Goal: Complete application form: Complete application form

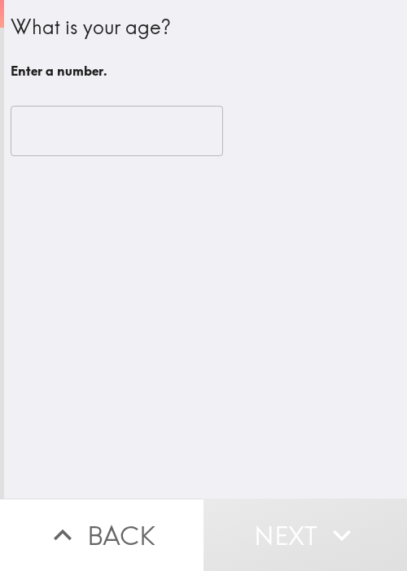
click at [242, 345] on div "What is your age? Enter a number. ​" at bounding box center [205, 249] width 403 height 499
click at [85, 151] on input "number" at bounding box center [117, 131] width 212 height 50
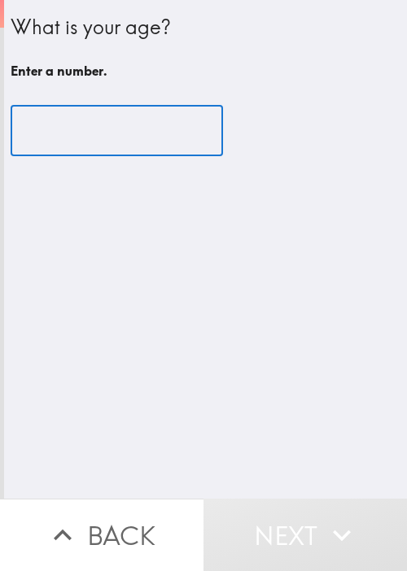
paste input "33614"
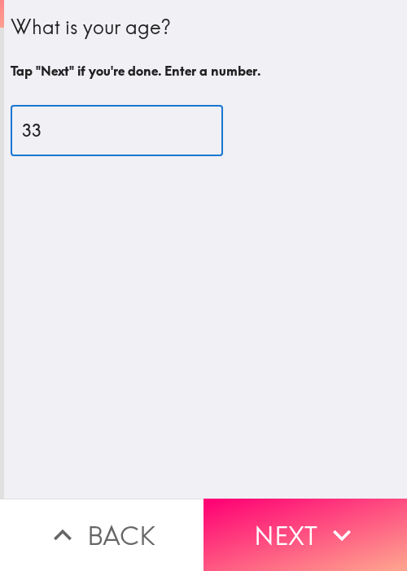
type input "3"
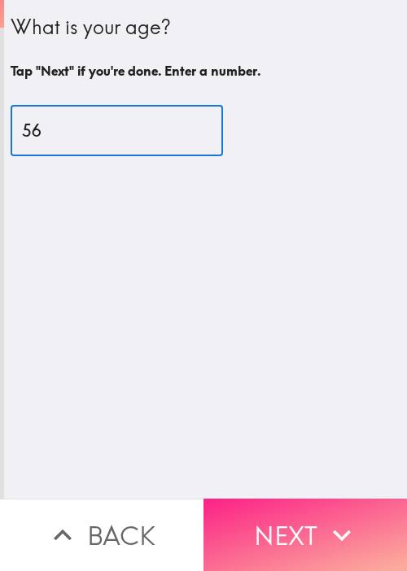
type input "56"
click at [325, 518] on icon "button" at bounding box center [342, 536] width 36 height 36
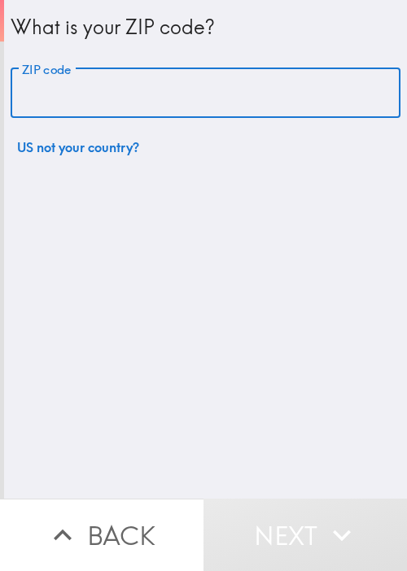
paste input "33614"
click at [143, 87] on input "33614" at bounding box center [206, 93] width 390 height 50
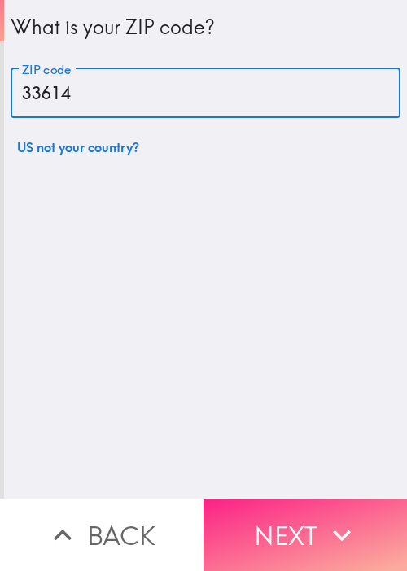
type input "33614"
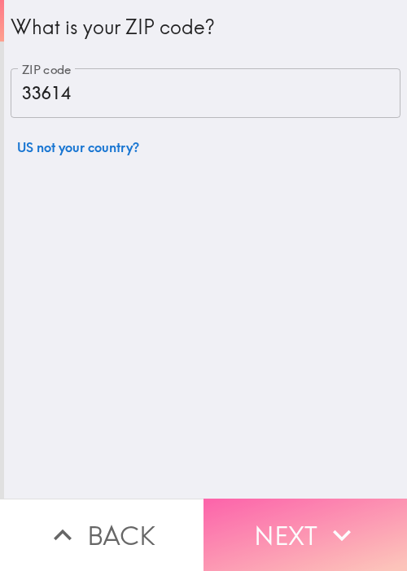
click at [314, 522] on button "Next" at bounding box center [304, 535] width 203 height 72
